Goal: Navigation & Orientation: Go to known website

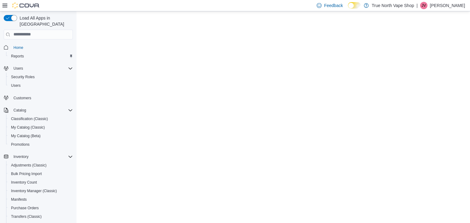
click at [446, 7] on p "[PERSON_NAME]" at bounding box center [447, 5] width 35 height 7
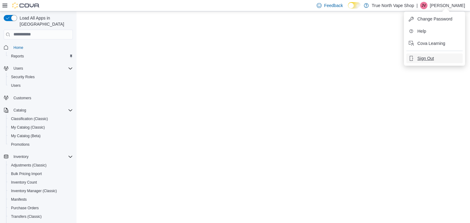
click at [429, 59] on span "Sign Out" at bounding box center [425, 58] width 17 height 6
